Goal: Communication & Community: Answer question/provide support

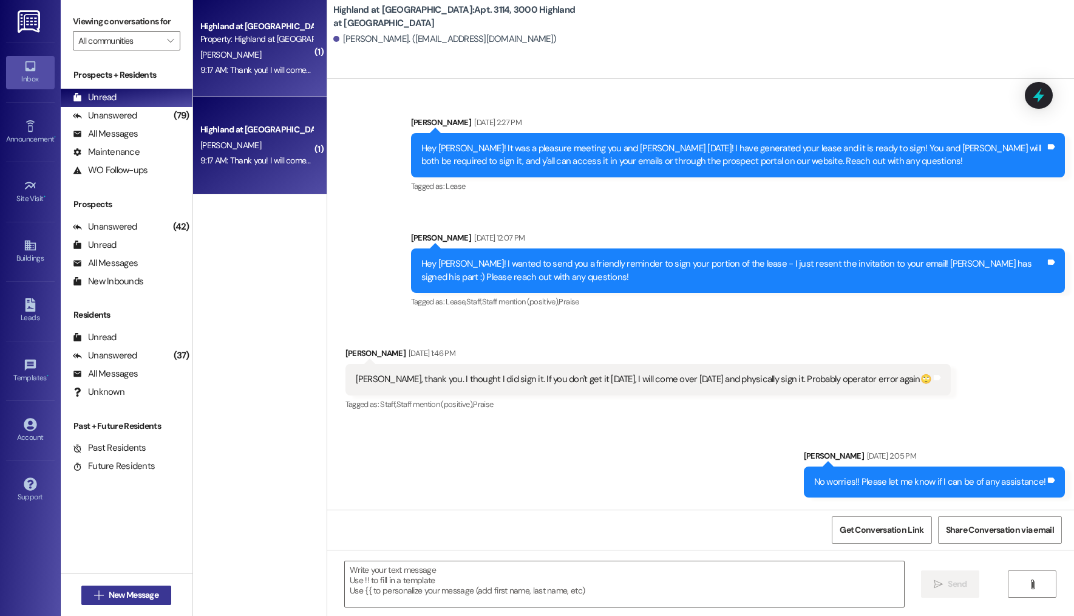
scroll to position [3712, 0]
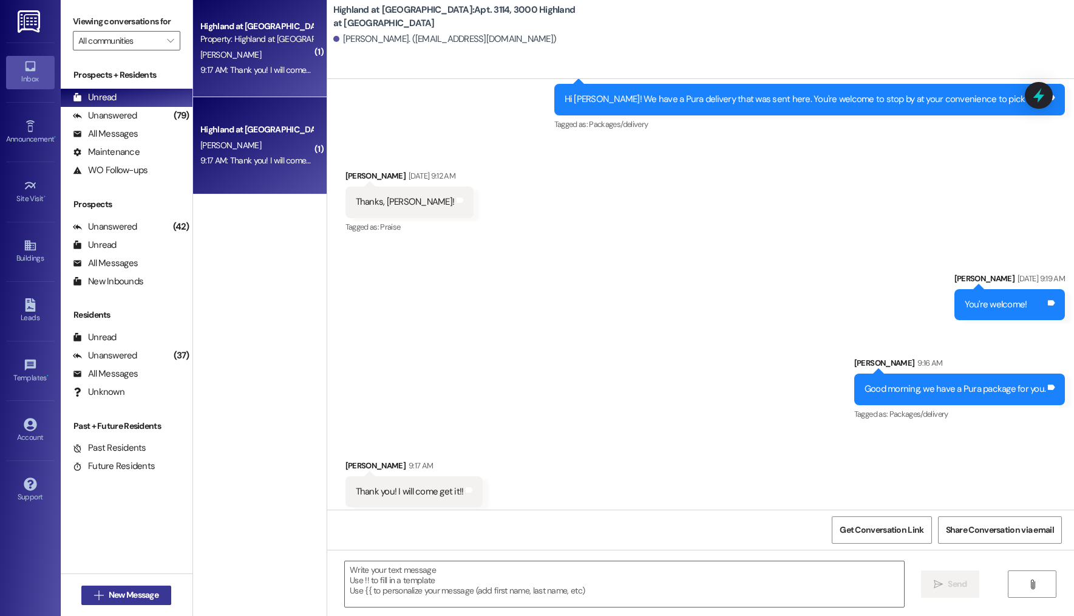
click at [145, 592] on span "New Message" at bounding box center [134, 594] width 50 height 13
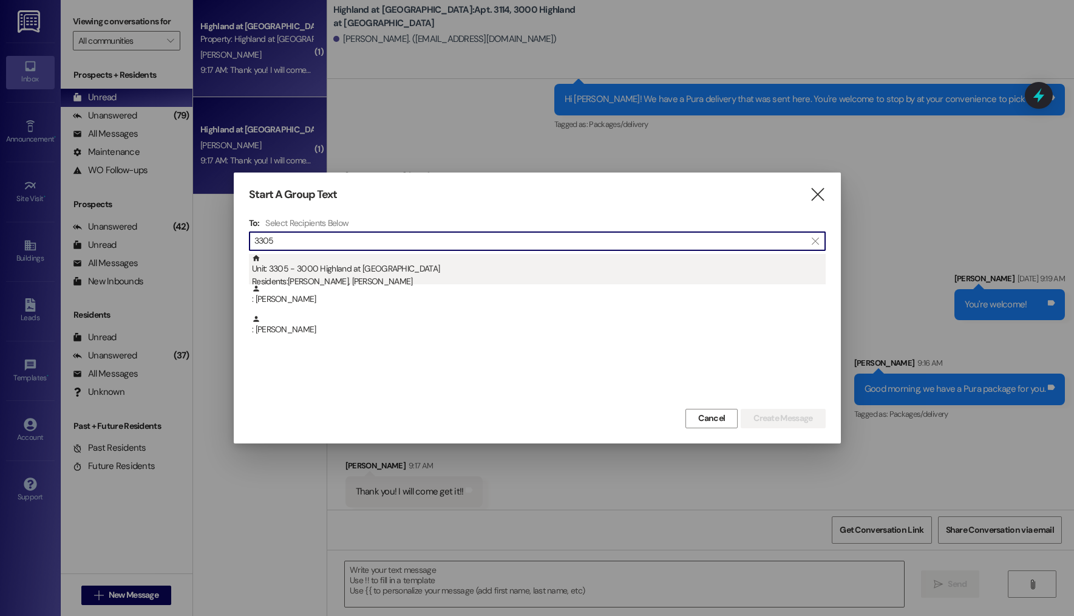
type input "3305"
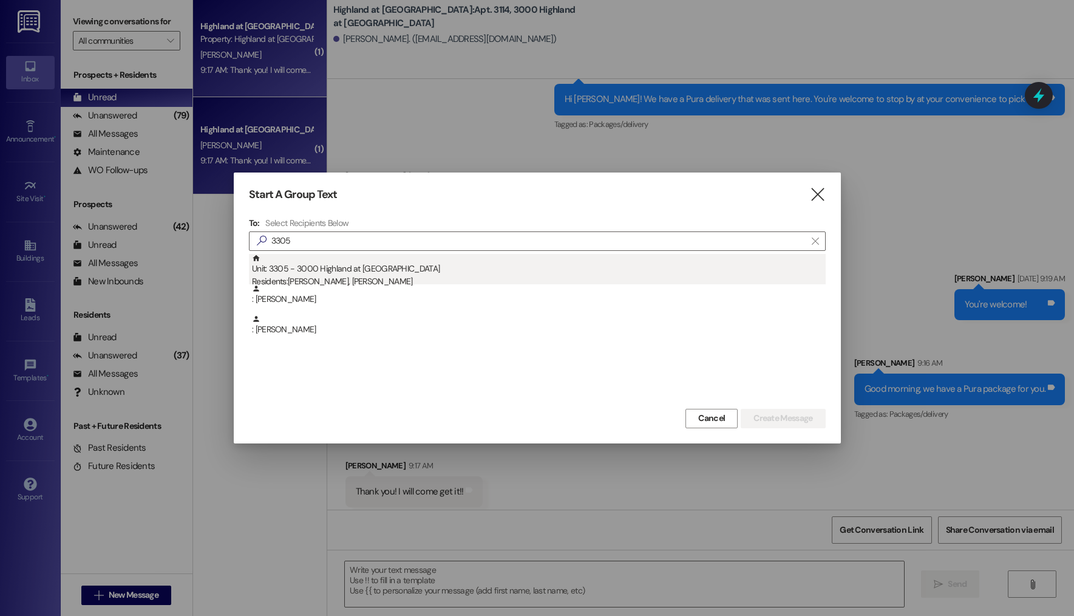
click at [434, 261] on div "Unit: 3305 - 3000 Highland at [GEOGRAPHIC_DATA] Residents: [PERSON_NAME], [PERS…" at bounding box center [539, 271] width 574 height 35
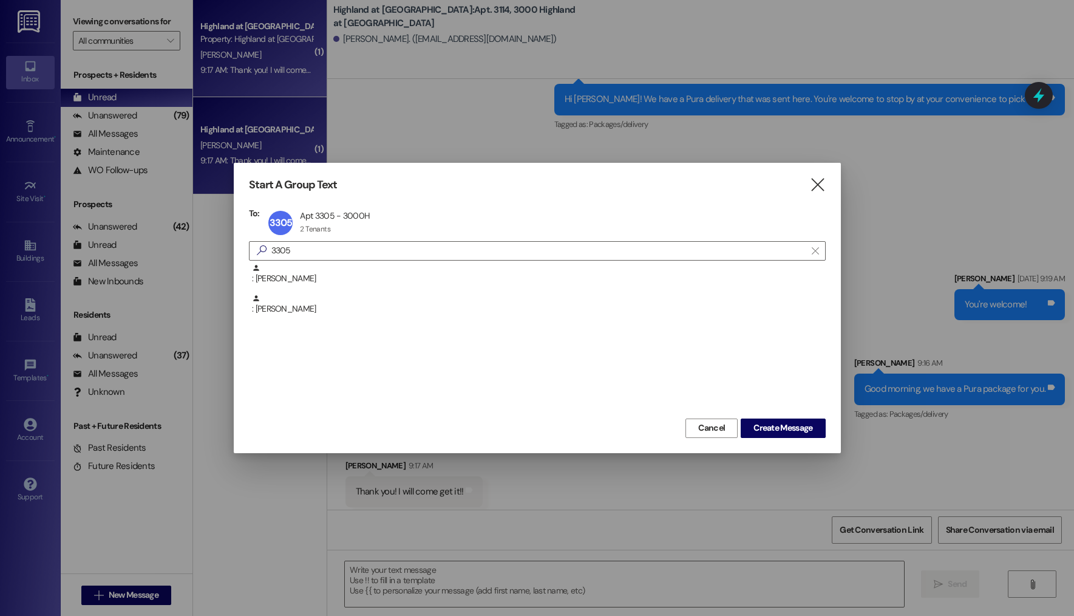
click at [744, 416] on div "Cancel Create Message" at bounding box center [537, 426] width 577 height 22
click at [751, 428] on span "Create Message" at bounding box center [783, 427] width 64 height 13
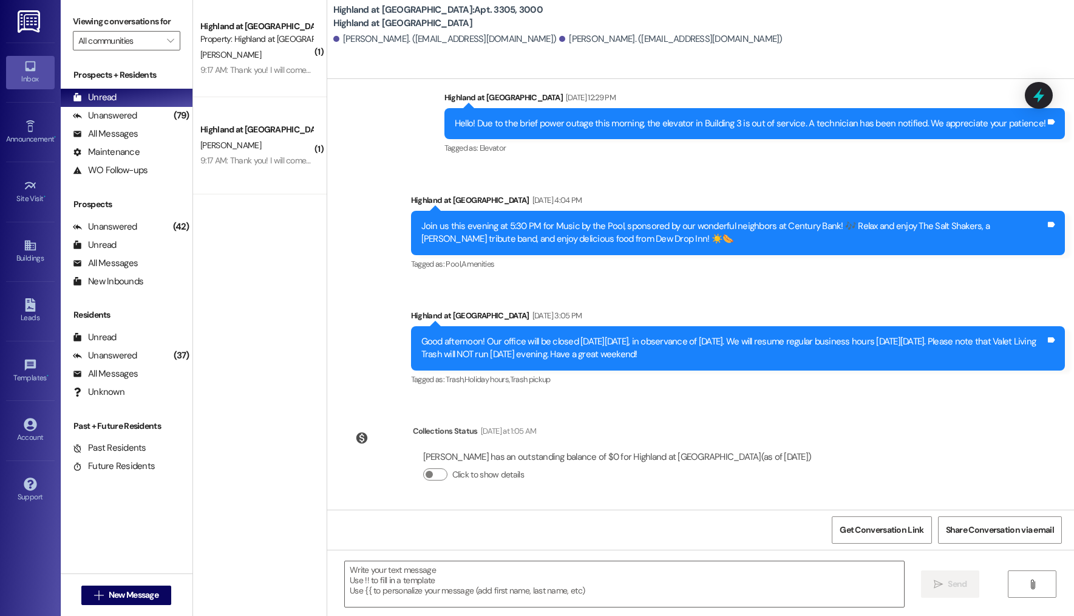
scroll to position [726, 0]
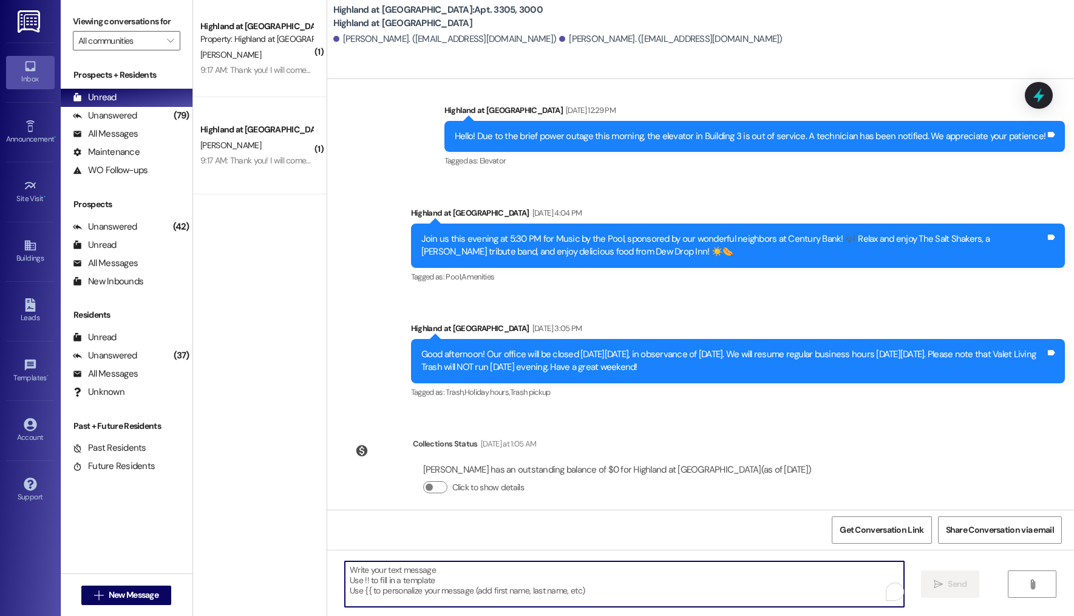
click at [442, 581] on textarea "To enrich screen reader interactions, please activate Accessibility in Grammarl…" at bounding box center [624, 584] width 559 height 46
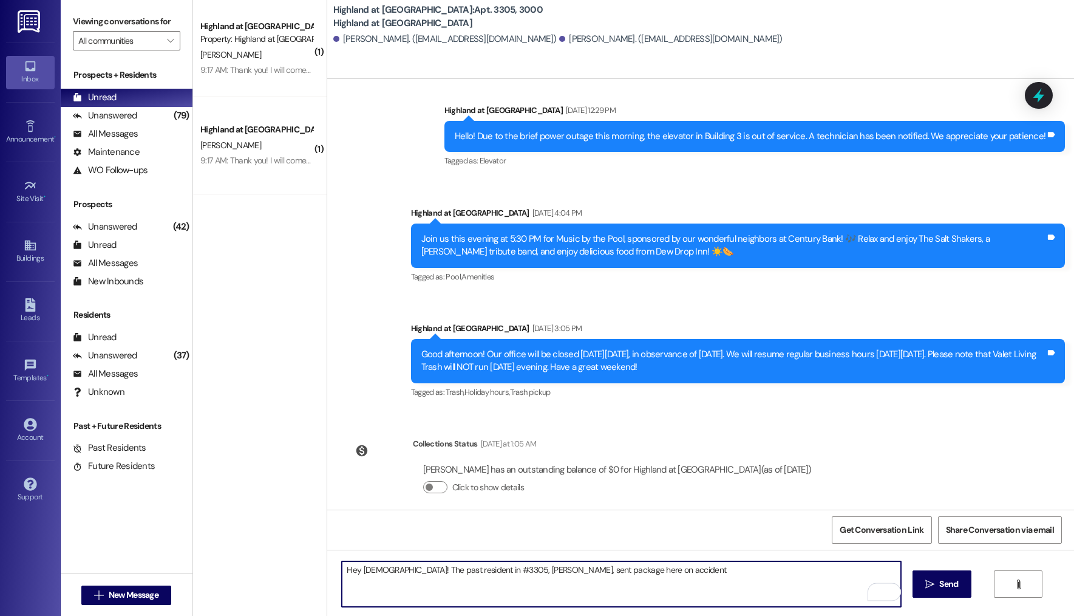
drag, startPoint x: 523, startPoint y: 572, endPoint x: 546, endPoint y: 568, distance: 23.5
click at [523, 572] on textarea "Hey [DEMOGRAPHIC_DATA]! The past resident in #3305, [PERSON_NAME], sent package…" at bounding box center [621, 584] width 559 height 46
click at [636, 570] on textarea "Hey [DEMOGRAPHIC_DATA]! The past resident in #3305, [PERSON_NAME], sent a packa…" at bounding box center [621, 584] width 559 height 46
click at [646, 575] on textarea "Hey [DEMOGRAPHIC_DATA]! The past resident in #3305, [PERSON_NAME], sent a packa…" at bounding box center [621, 584] width 559 height 46
type textarea "Hey [DEMOGRAPHIC_DATA]! The past resident in #3305, [PERSON_NAME], sent a packa…"
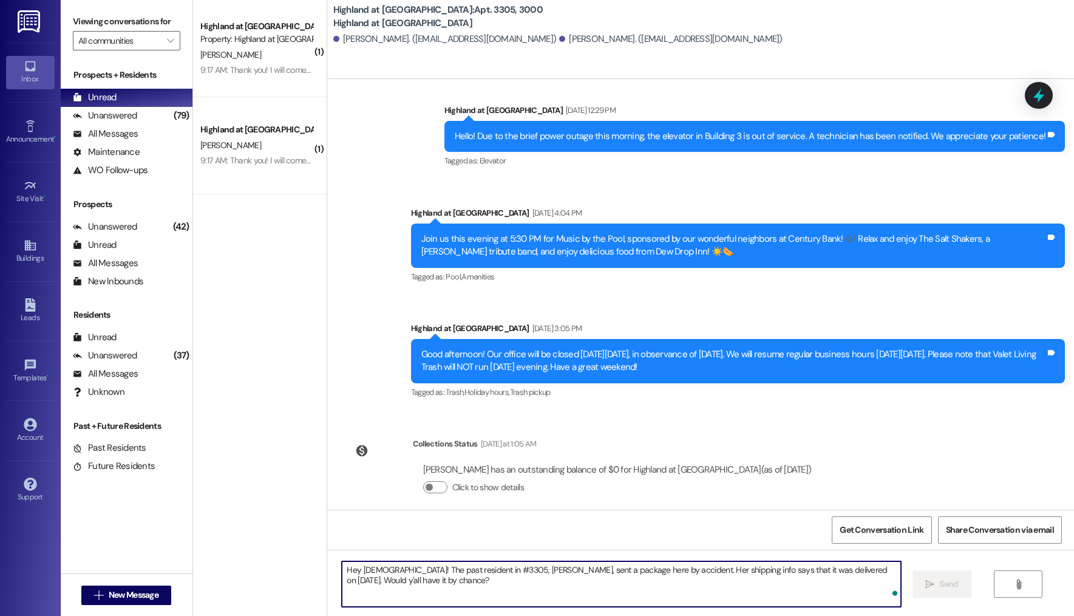
scroll to position [824, 0]
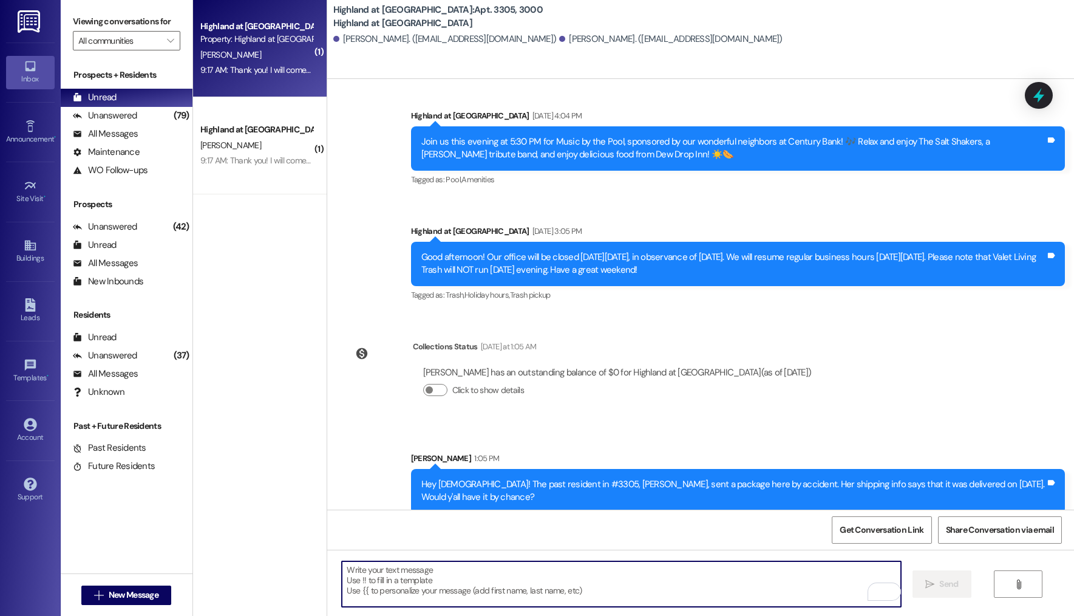
click at [244, 48] on div "[PERSON_NAME]" at bounding box center [256, 54] width 115 height 15
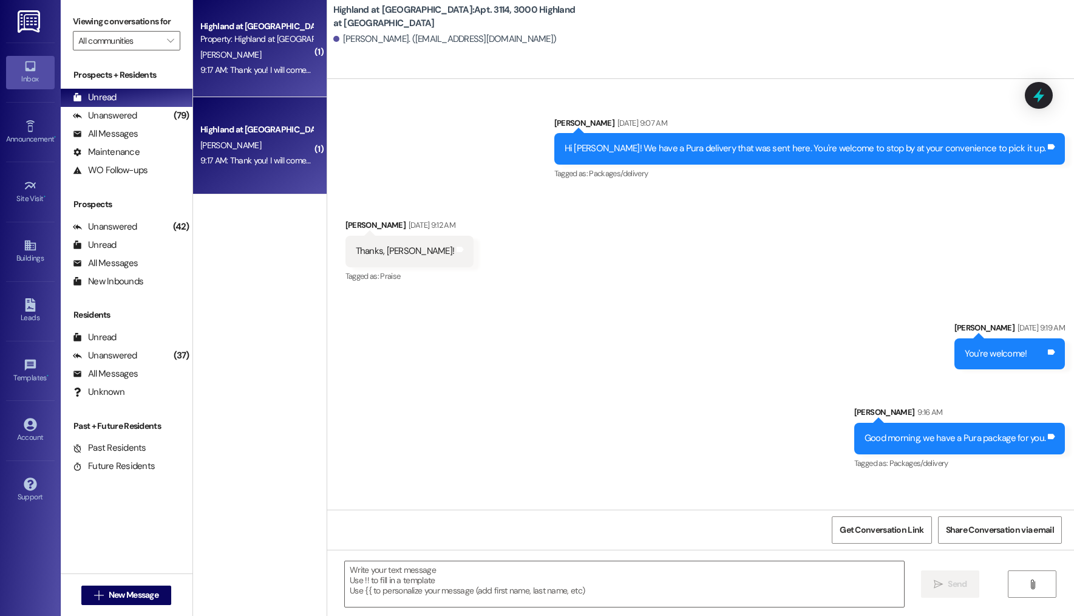
scroll to position [3711, 0]
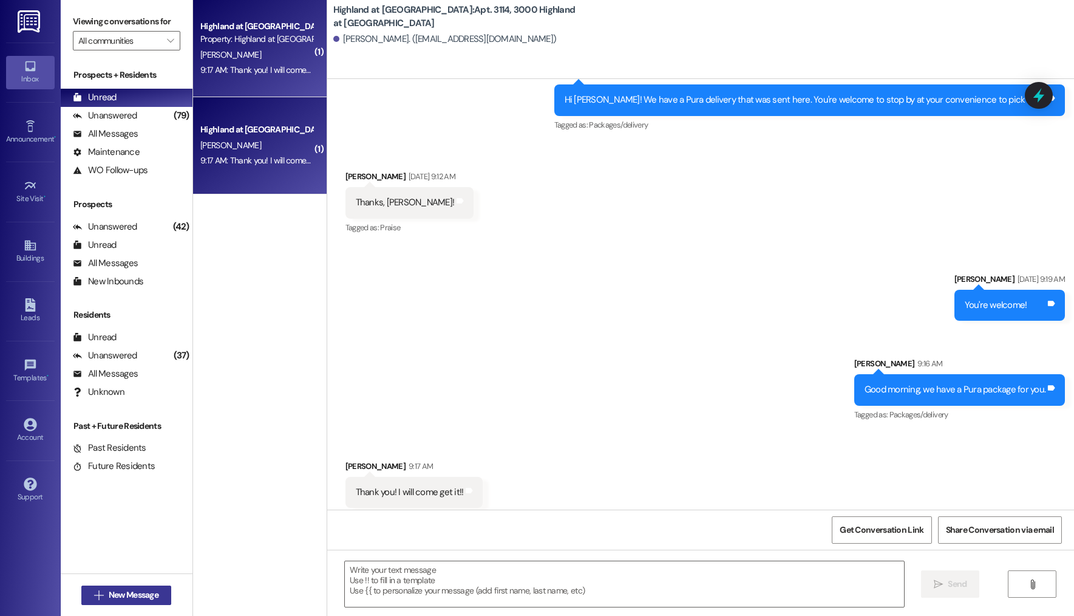
click at [158, 599] on button " New Message" at bounding box center [126, 594] width 90 height 19
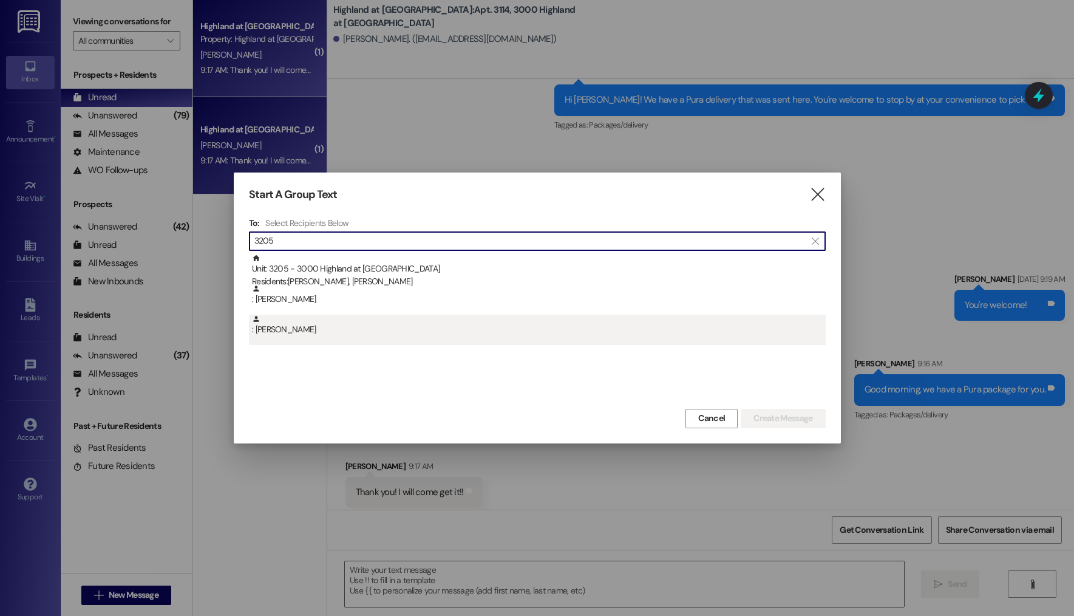
type input "3205"
click at [379, 329] on div ": [PERSON_NAME]" at bounding box center [539, 325] width 574 height 21
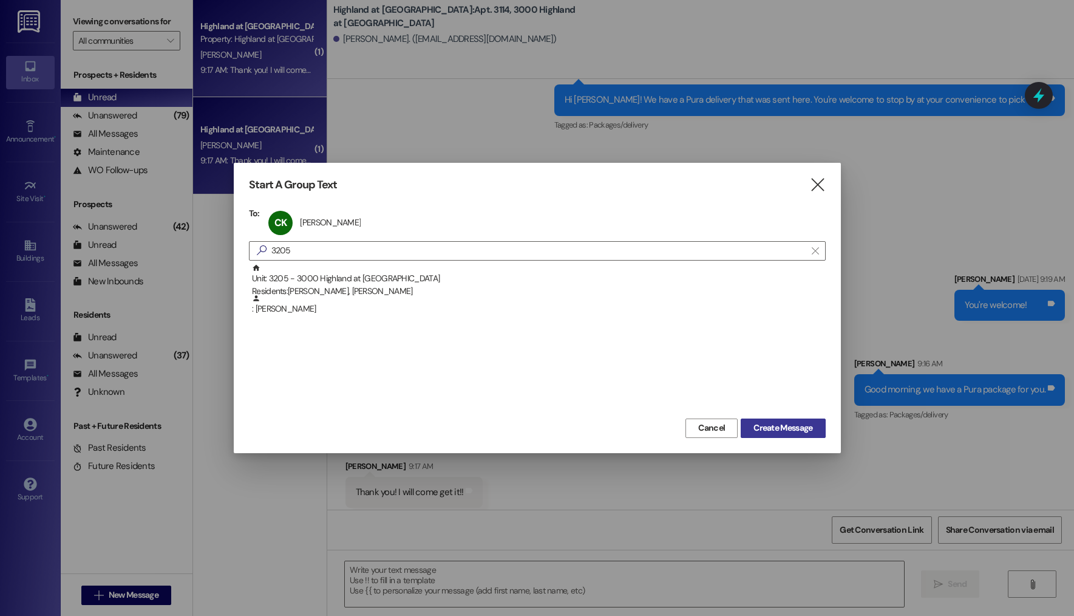
click at [768, 426] on span "Create Message" at bounding box center [783, 427] width 59 height 13
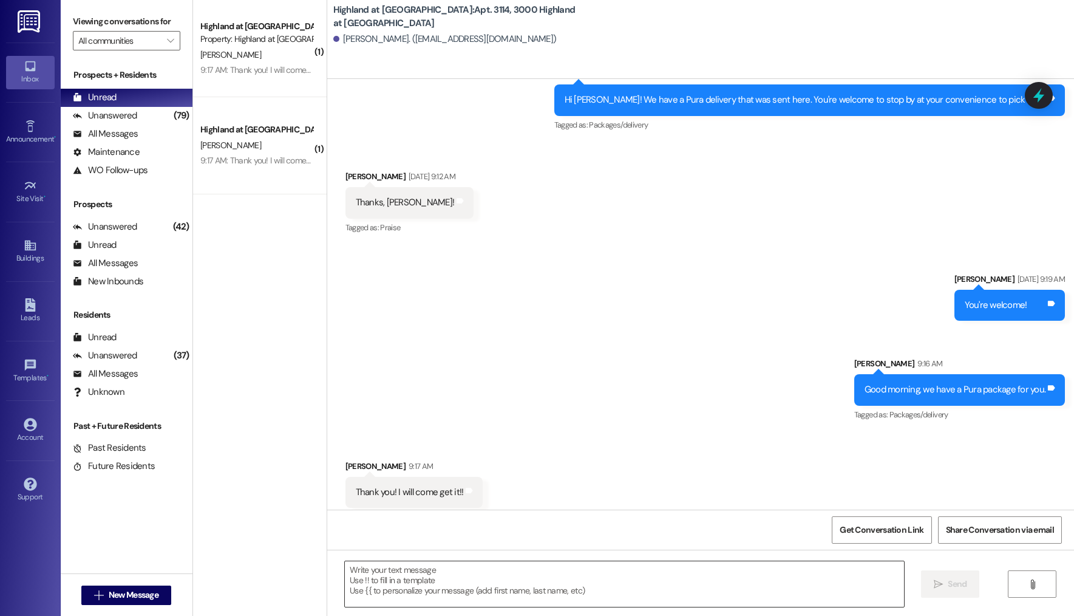
scroll to position [0, 0]
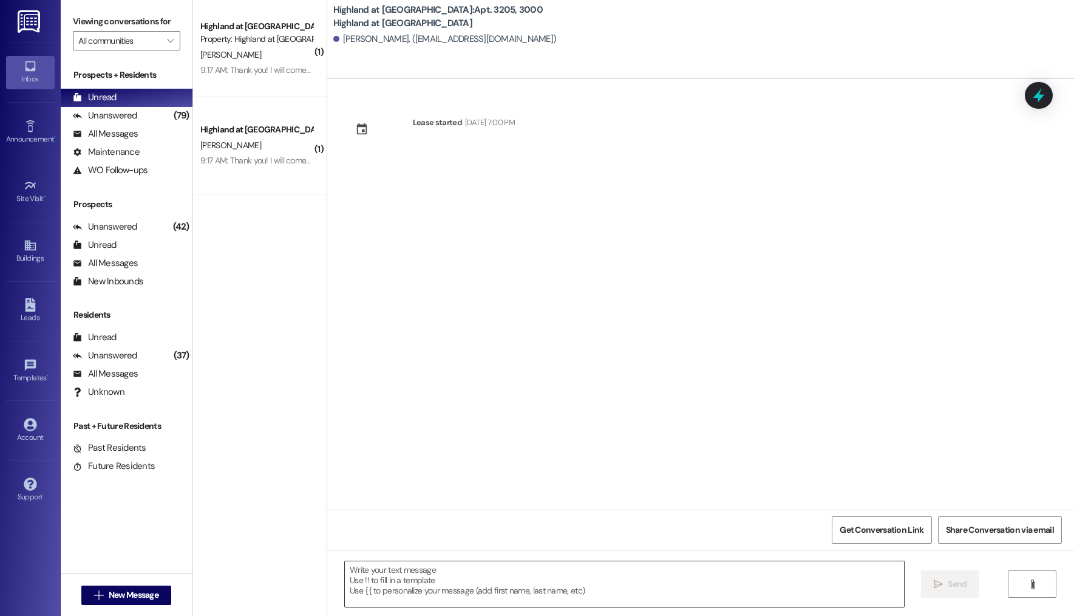
click at [431, 595] on textarea at bounding box center [624, 584] width 559 height 46
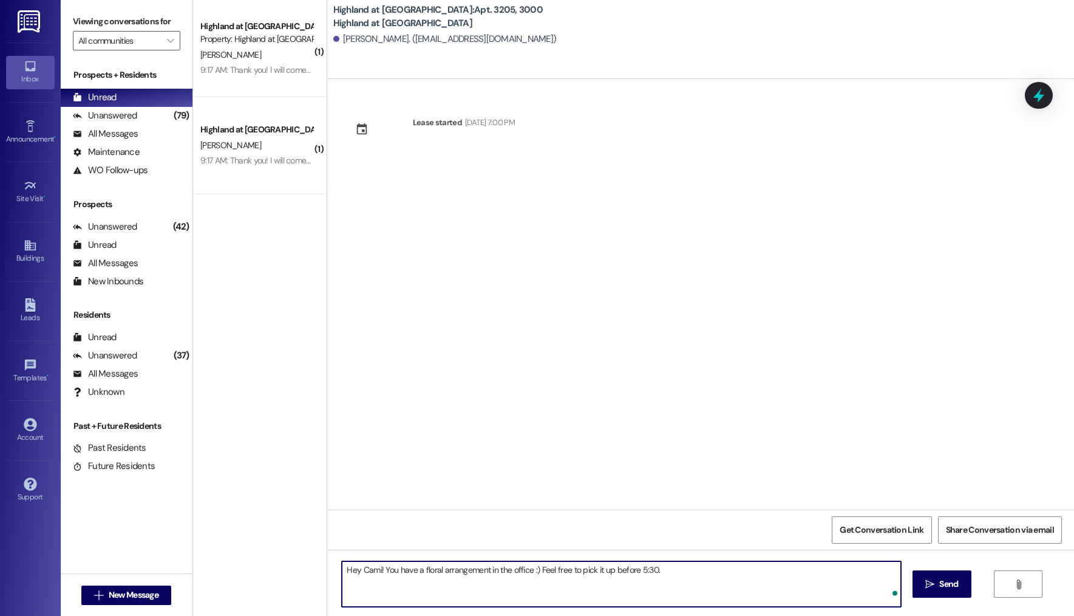
type textarea "Hey Cami! You have a floral arrangement in the office :) Feel free to pick it u…"
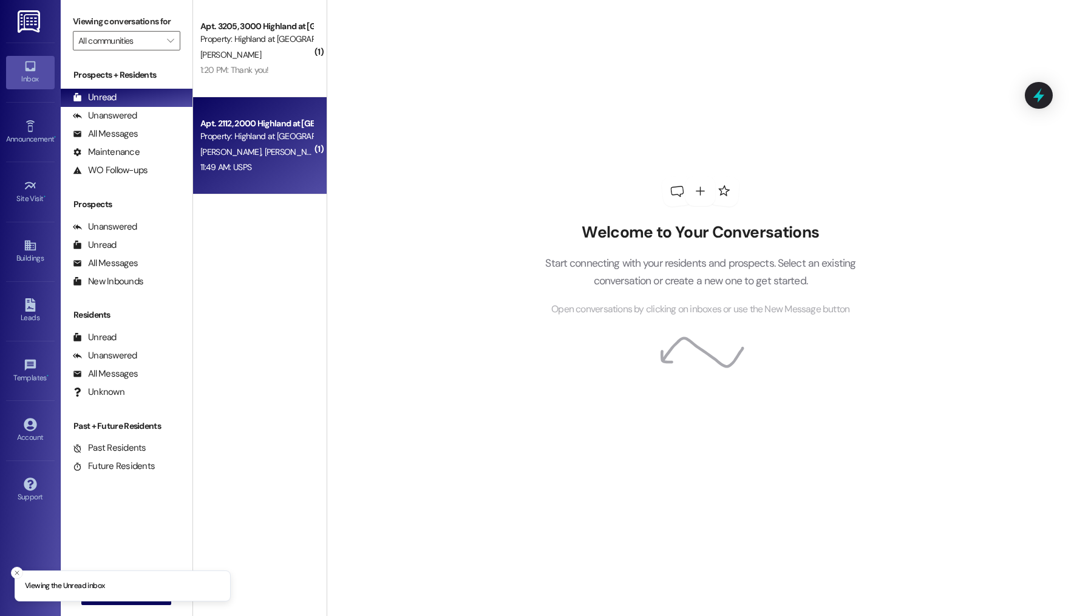
click at [273, 129] on div "Apt. 2112, 2000 Highland at [GEOGRAPHIC_DATA]" at bounding box center [256, 123] width 112 height 13
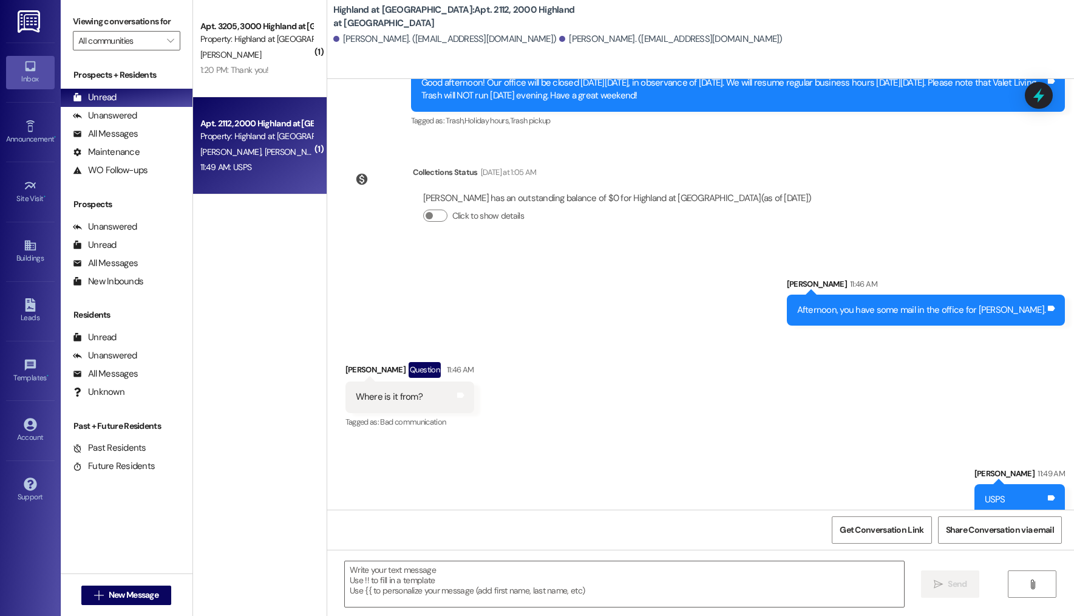
scroll to position [3821, 0]
